Goal: Find specific page/section: Find specific page/section

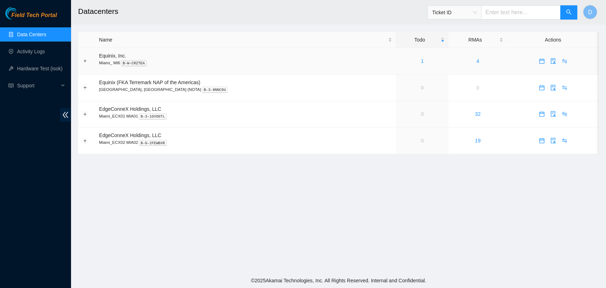
click at [401, 61] on div "1" at bounding box center [422, 61] width 45 height 8
